Goal: Task Accomplishment & Management: Manage account settings

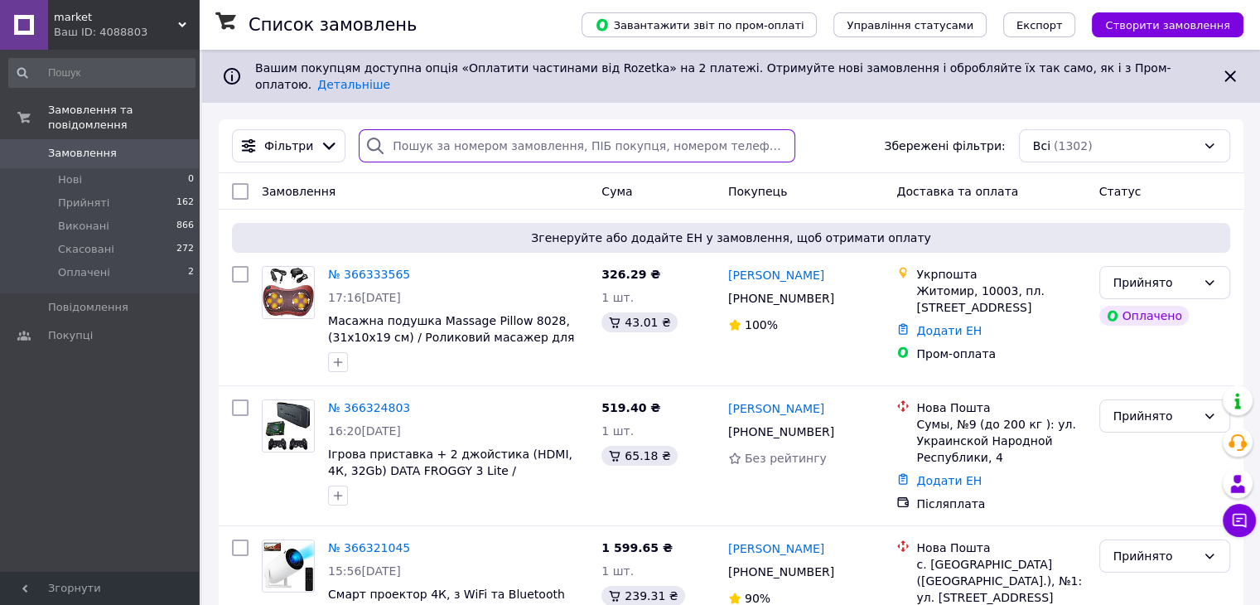
click at [534, 134] on input "search" at bounding box center [577, 145] width 437 height 33
paste input "365980072"
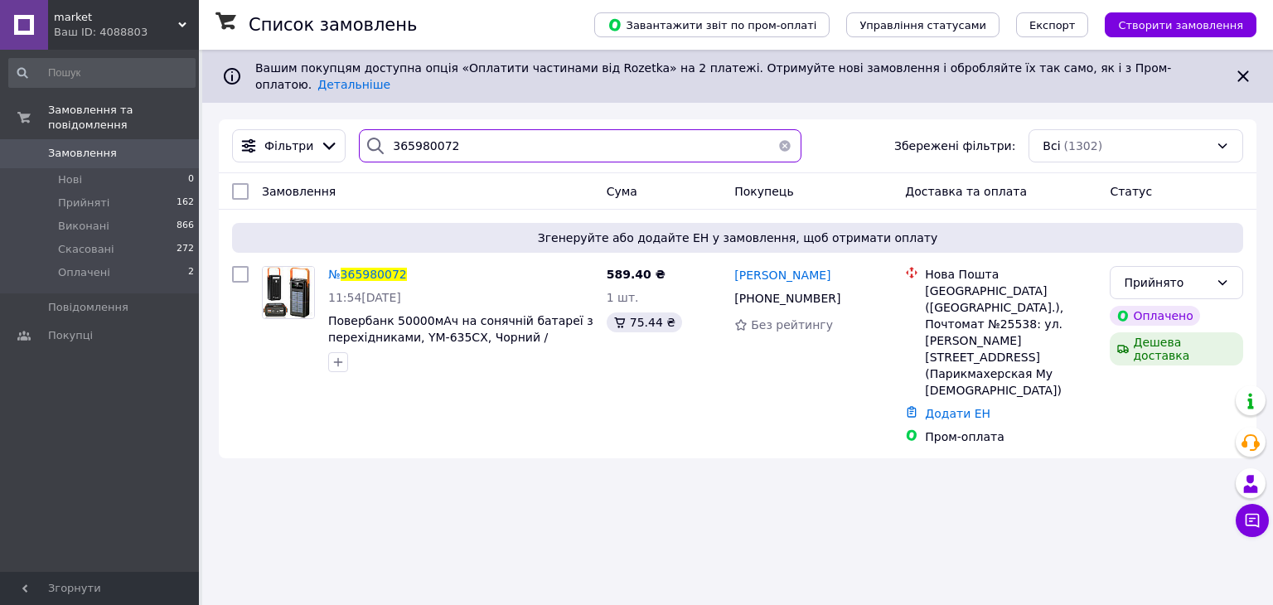
type input "365980072"
click at [371, 268] on span "365980072" at bounding box center [374, 274] width 66 height 13
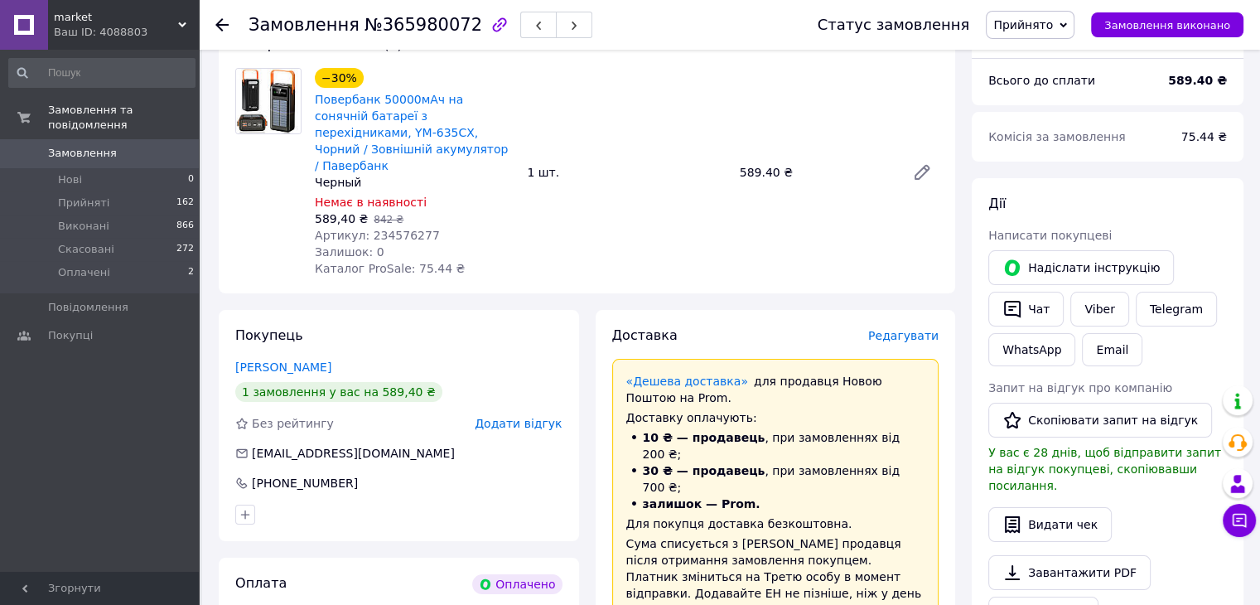
scroll to position [497, 0]
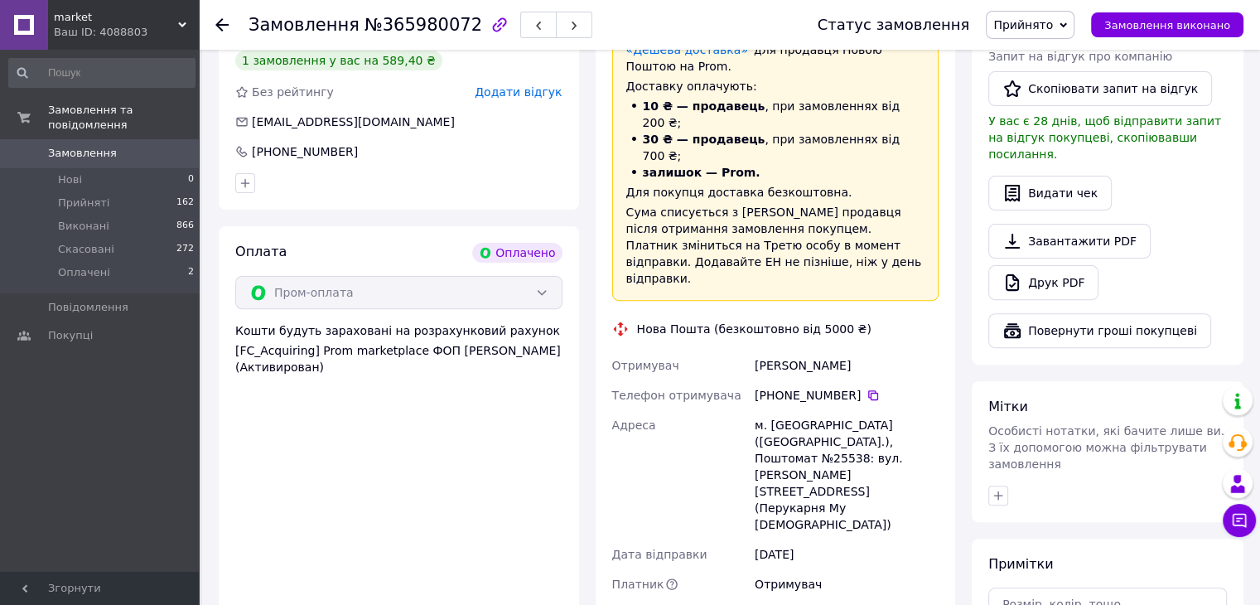
paste input "20451269203207"
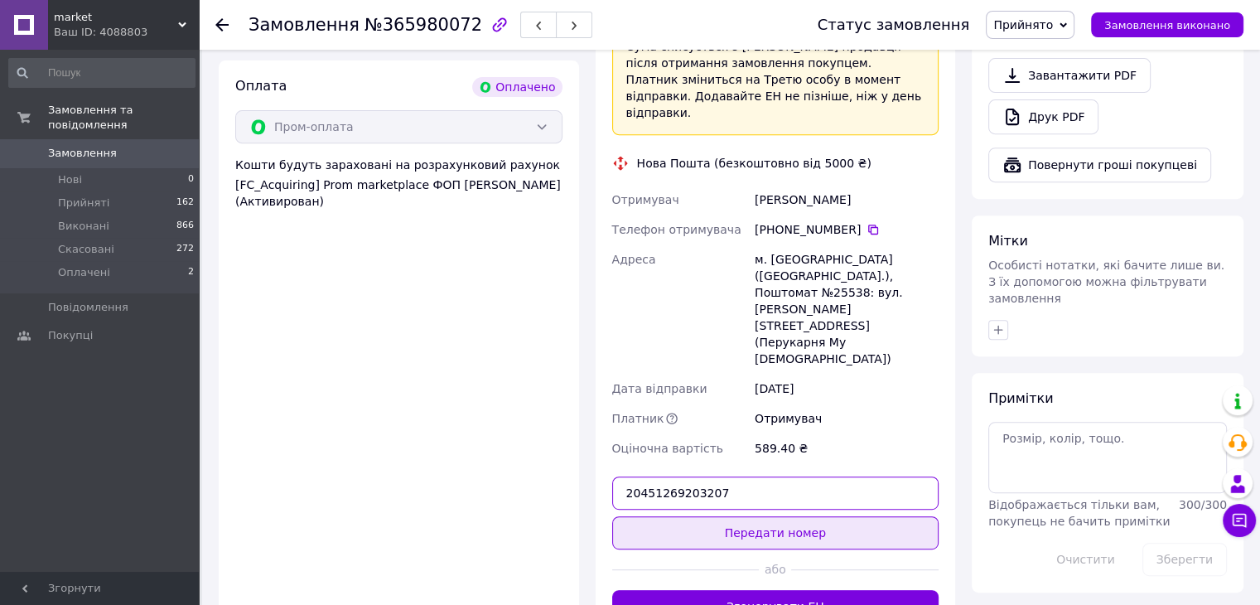
type input "20451269203207"
click at [734, 516] on button "Передати номер" at bounding box center [775, 532] width 327 height 33
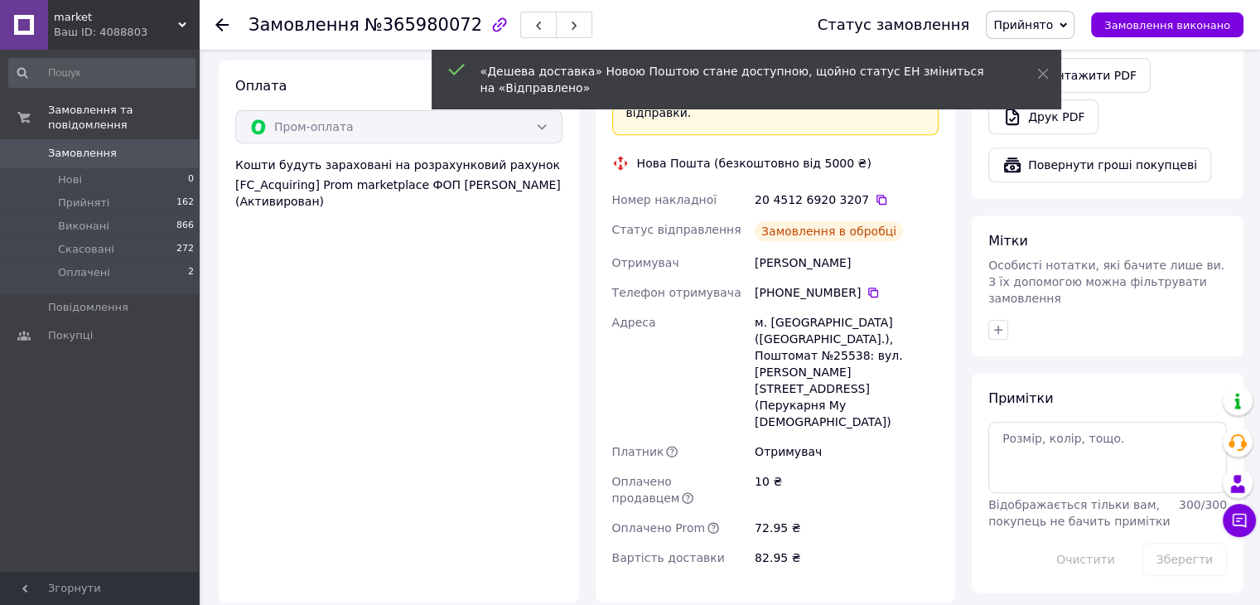
scroll to position [861, 0]
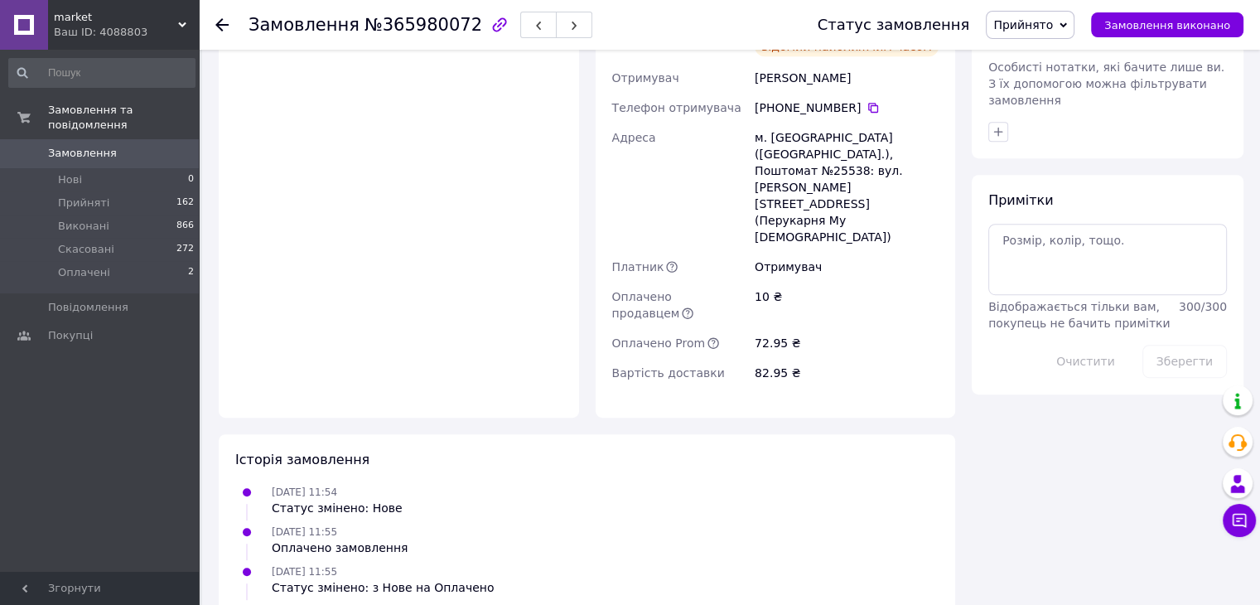
drag, startPoint x: 181, startPoint y: 31, endPoint x: 185, endPoint y: 47, distance: 16.9
click at [181, 30] on div "Ваш ID: 4088803" at bounding box center [126, 32] width 145 height 15
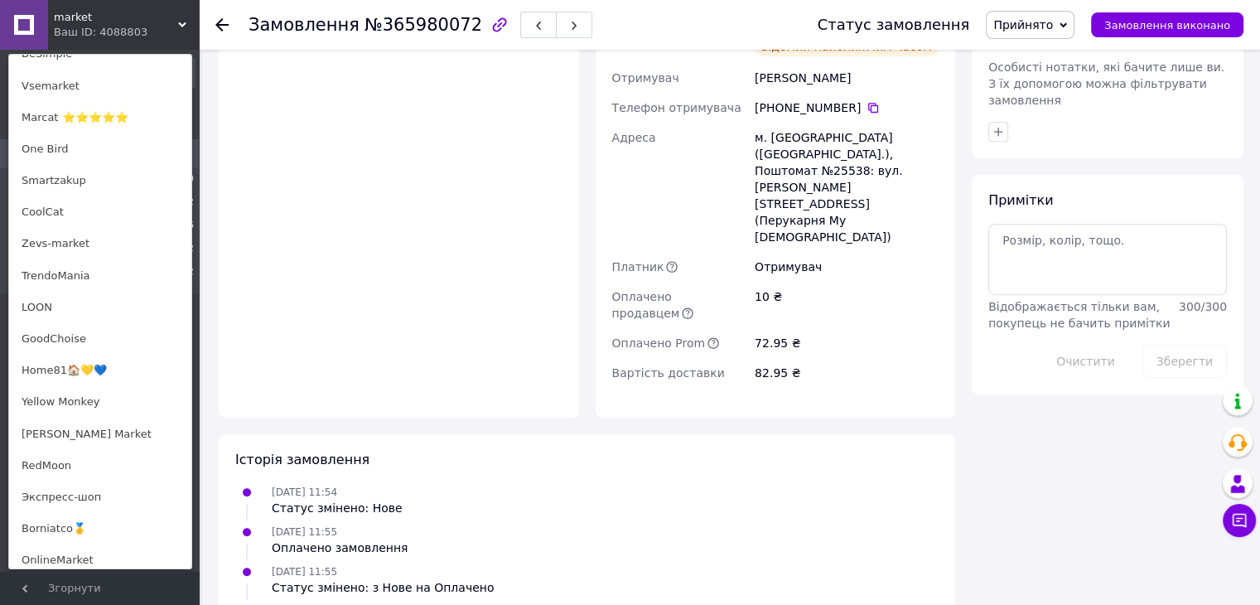
scroll to position [1148, 0]
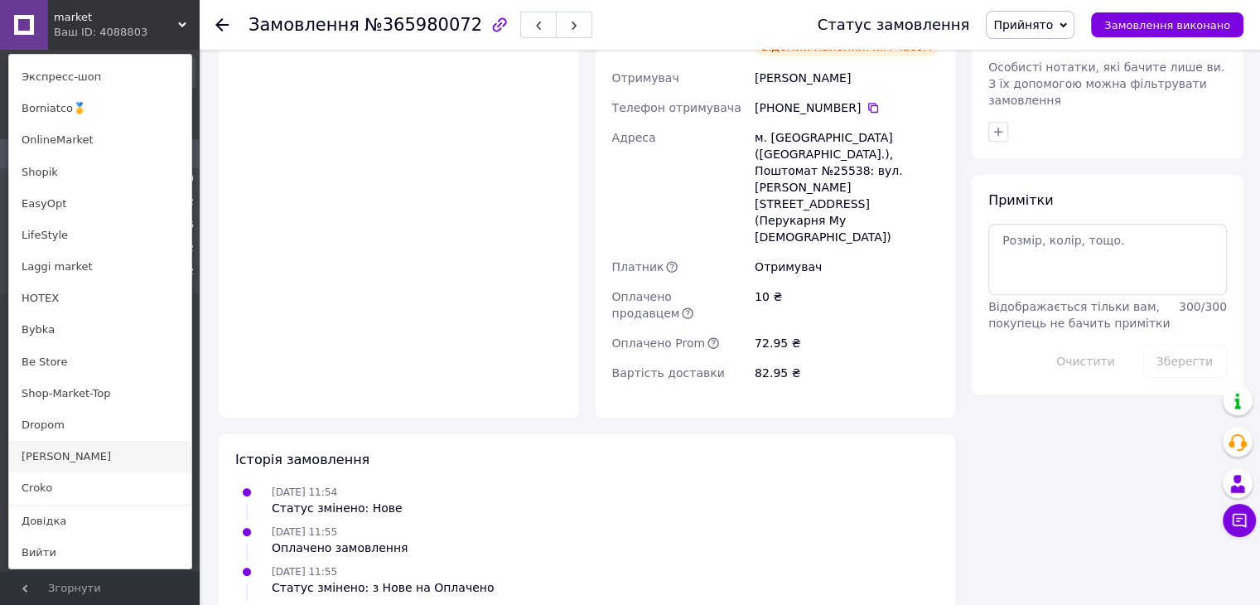
click at [83, 452] on link "[PERSON_NAME]" at bounding box center [100, 456] width 182 height 31
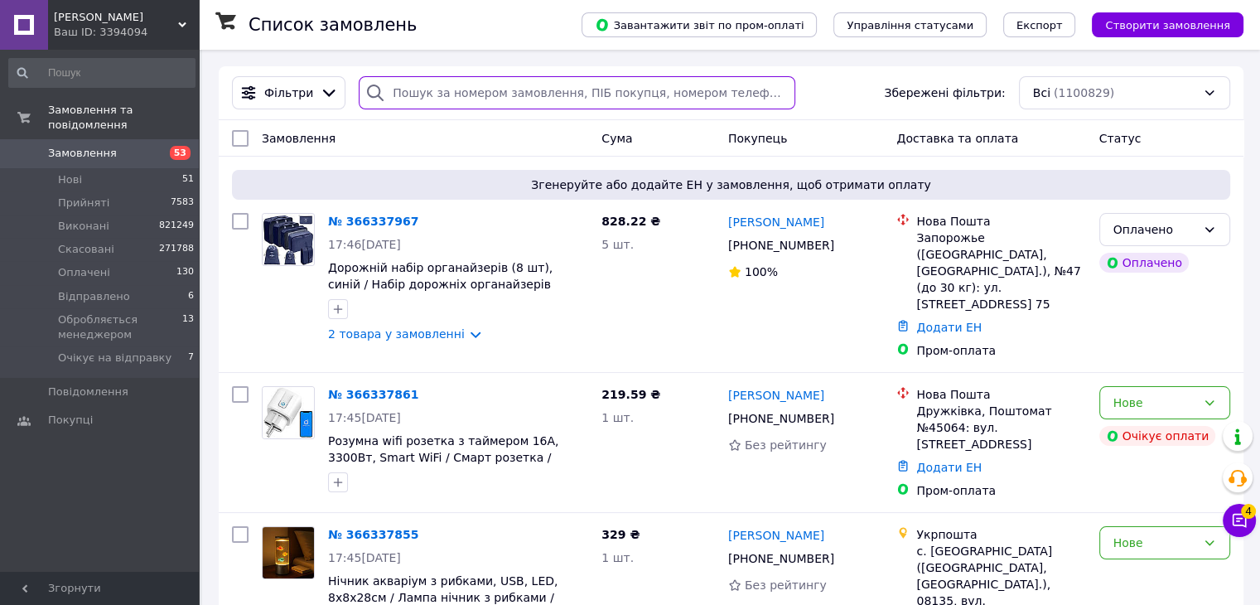
click at [464, 100] on input "search" at bounding box center [577, 92] width 437 height 33
paste input "365966784"
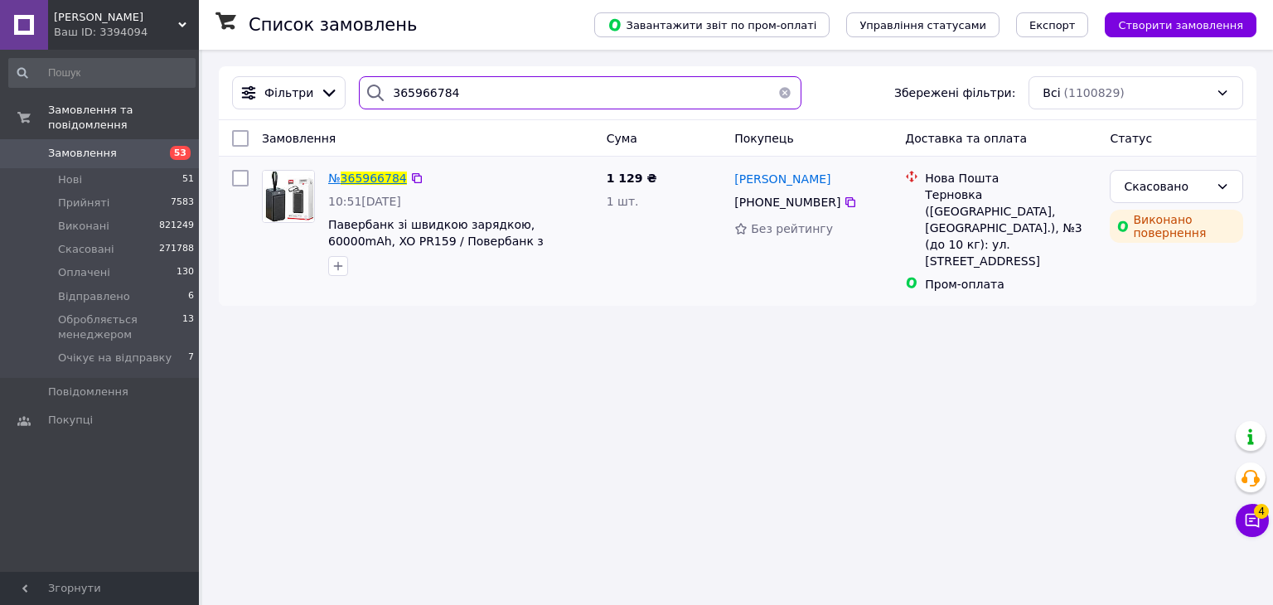
type input "365966784"
click at [368, 181] on span "365966784" at bounding box center [374, 178] width 66 height 13
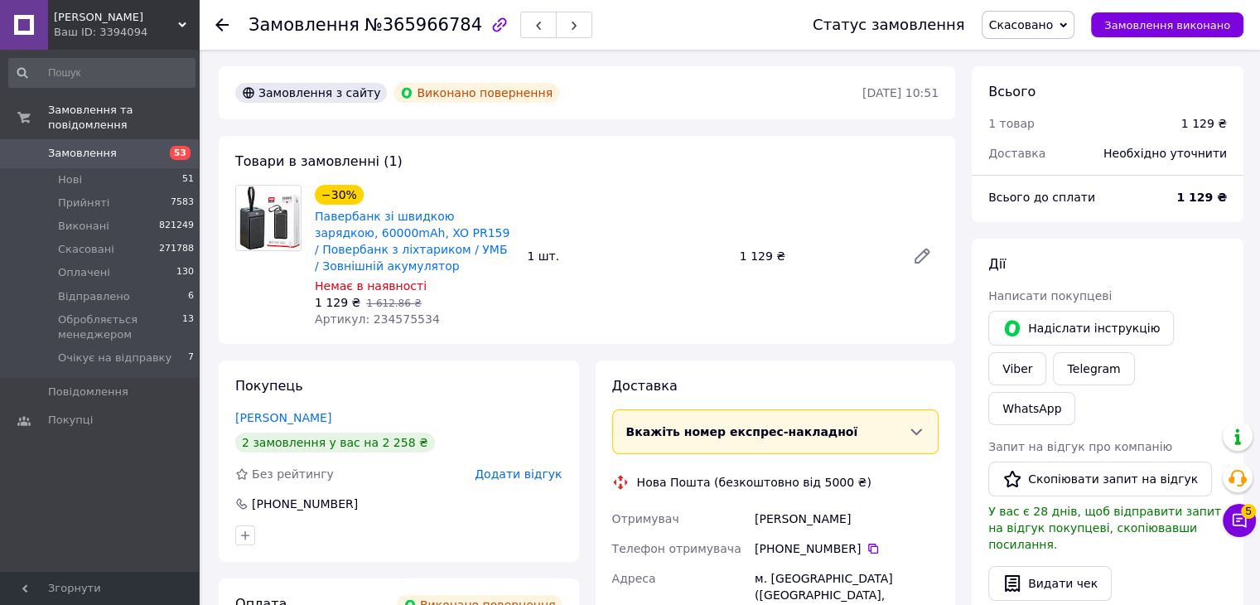
click at [219, 24] on use at bounding box center [221, 24] width 13 height 13
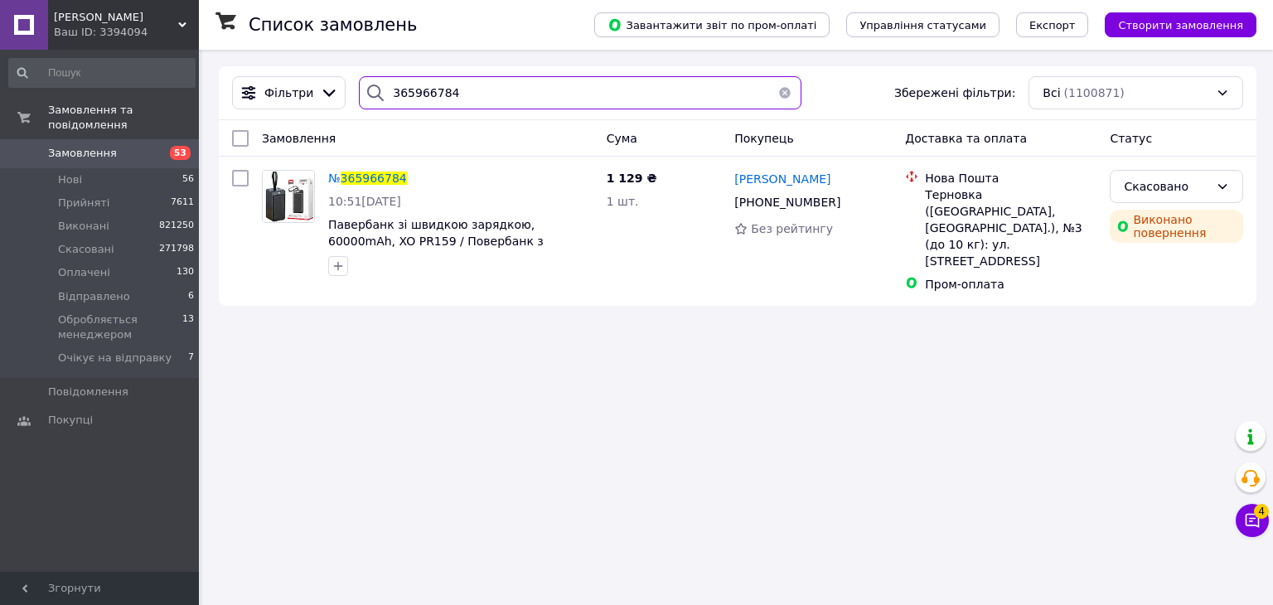
drag, startPoint x: 411, startPoint y: 89, endPoint x: 350, endPoint y: 89, distance: 60.5
click at [352, 89] on div "365966784" at bounding box center [579, 92] width 455 height 33
paste input "4735200"
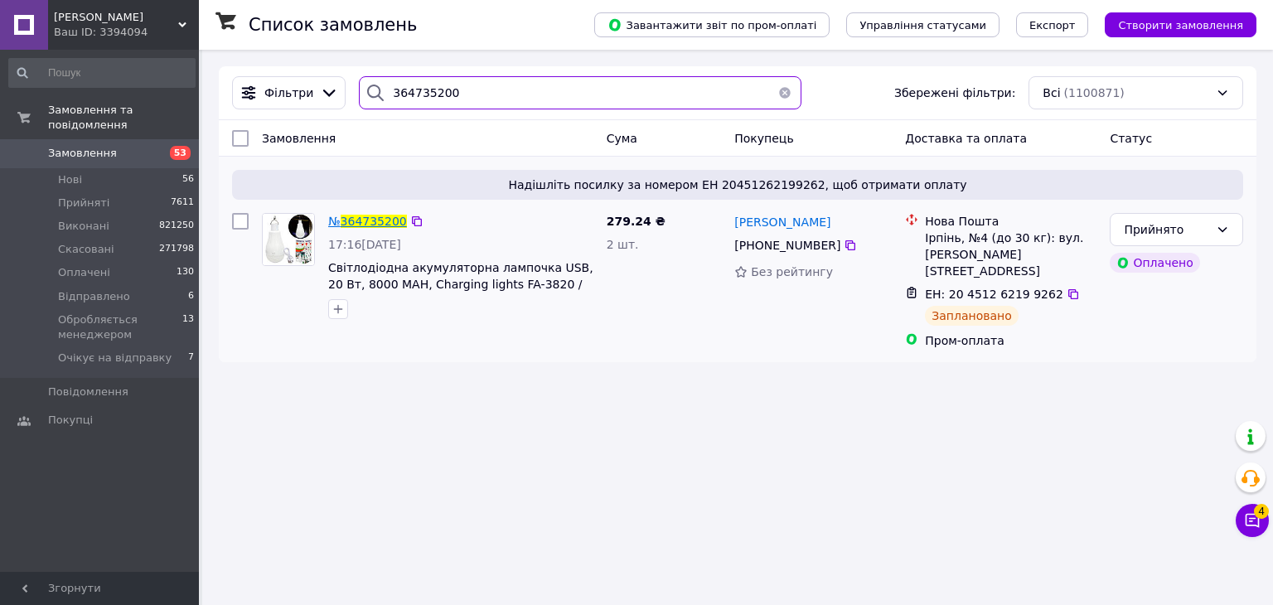
type input "364735200"
click at [361, 222] on span "364735200" at bounding box center [374, 221] width 66 height 13
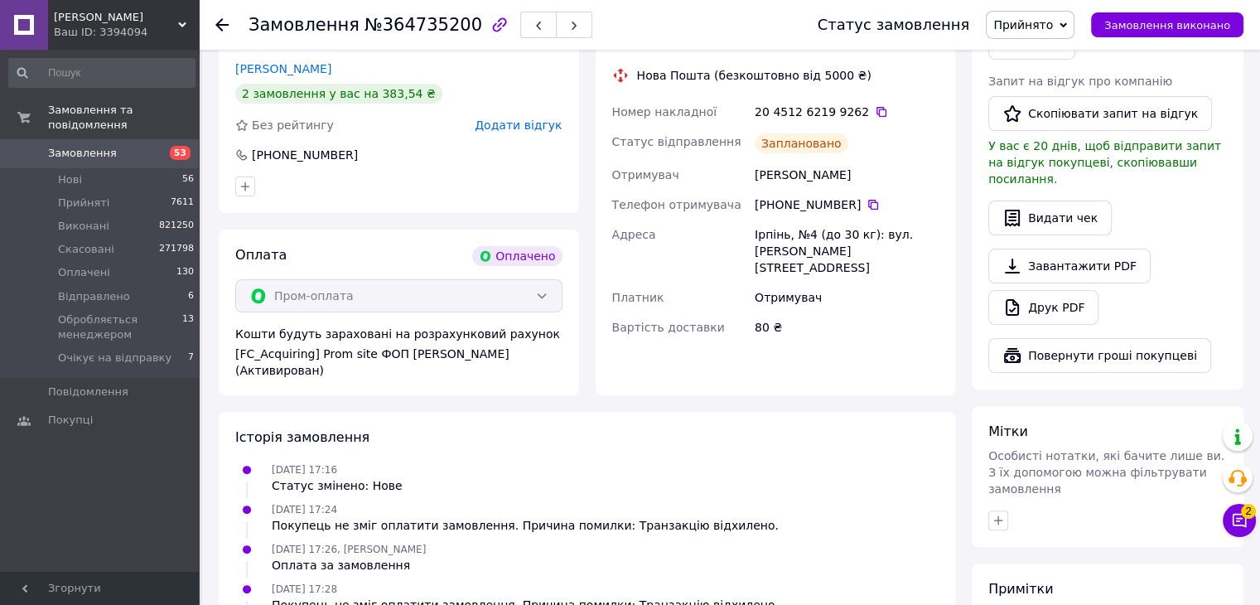
scroll to position [331, 0]
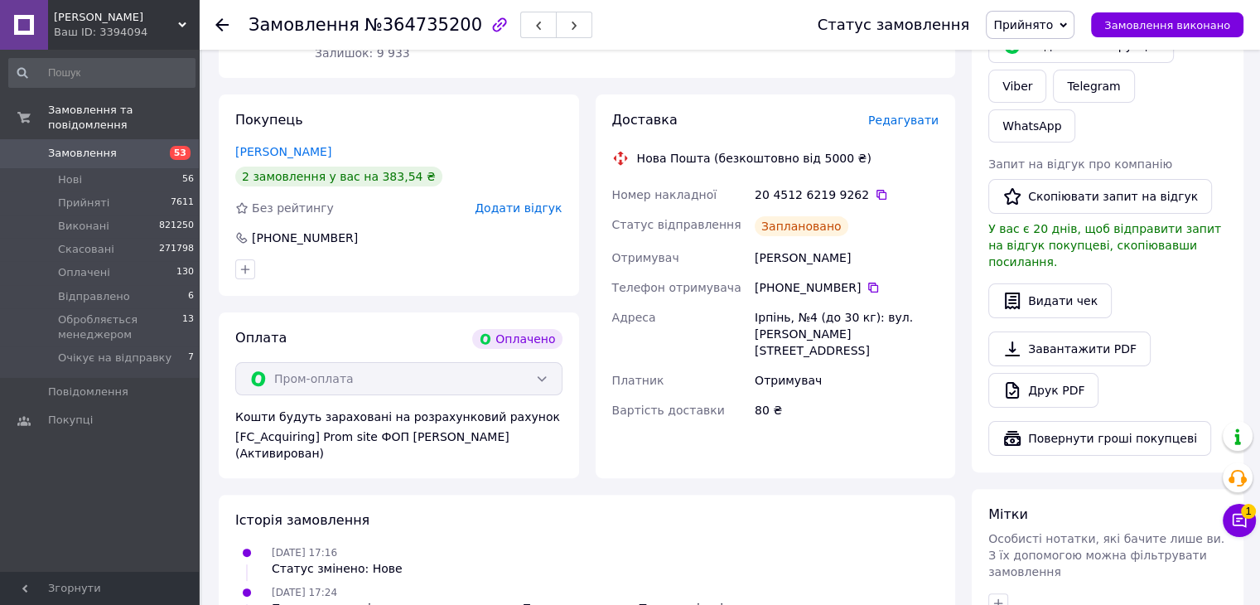
click at [215, 27] on icon at bounding box center [221, 24] width 13 height 13
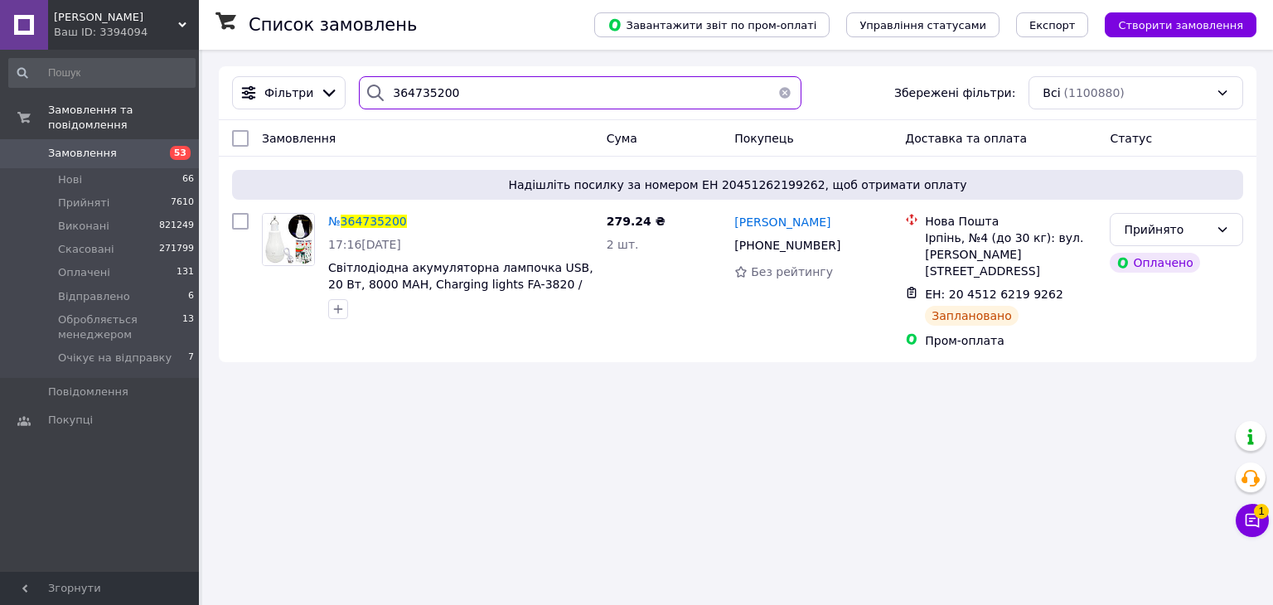
drag, startPoint x: 482, startPoint y: 75, endPoint x: 466, endPoint y: 80, distance: 17.3
click at [466, 80] on div "Фільтри 364735200 Збережені фільтри: Всі (1100880)" at bounding box center [737, 92] width 1024 height 33
drag, startPoint x: 481, startPoint y: 87, endPoint x: 331, endPoint y: 71, distance: 150.0
click at [294, 81] on div "Фільтри 364735200 Збережені фільтри: Всі (1100880)" at bounding box center [737, 92] width 1024 height 33
paste input "5002279"
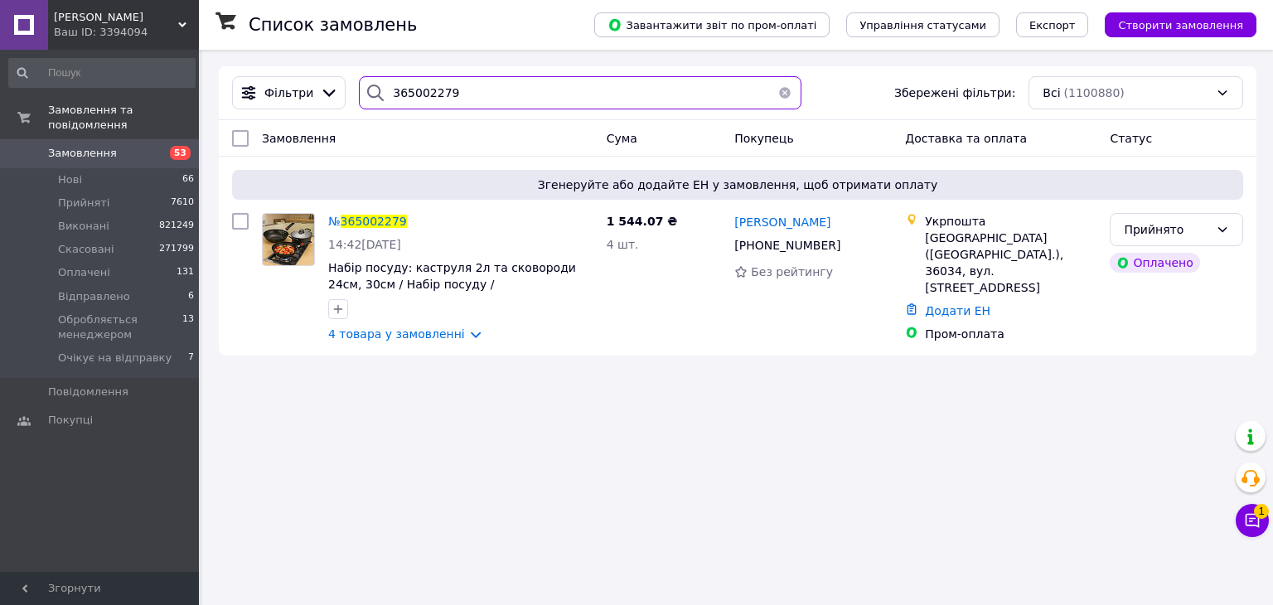
type input "365002279"
click at [371, 226] on span "365002279" at bounding box center [374, 221] width 66 height 13
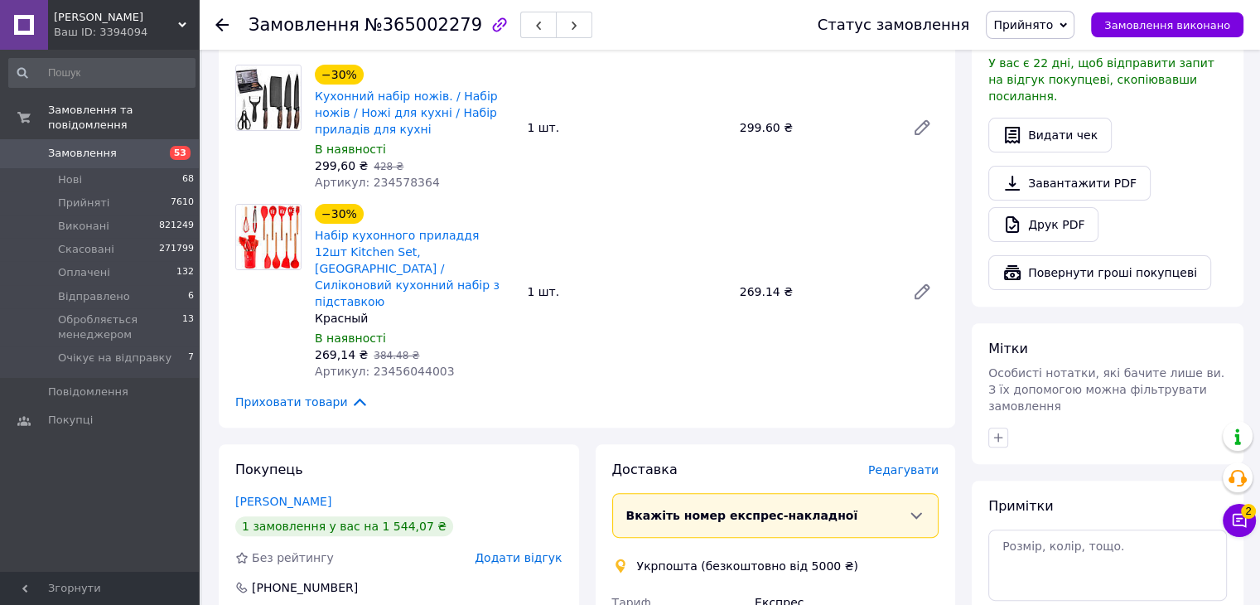
scroll to position [994, 0]
